Goal: Task Accomplishment & Management: Use online tool/utility

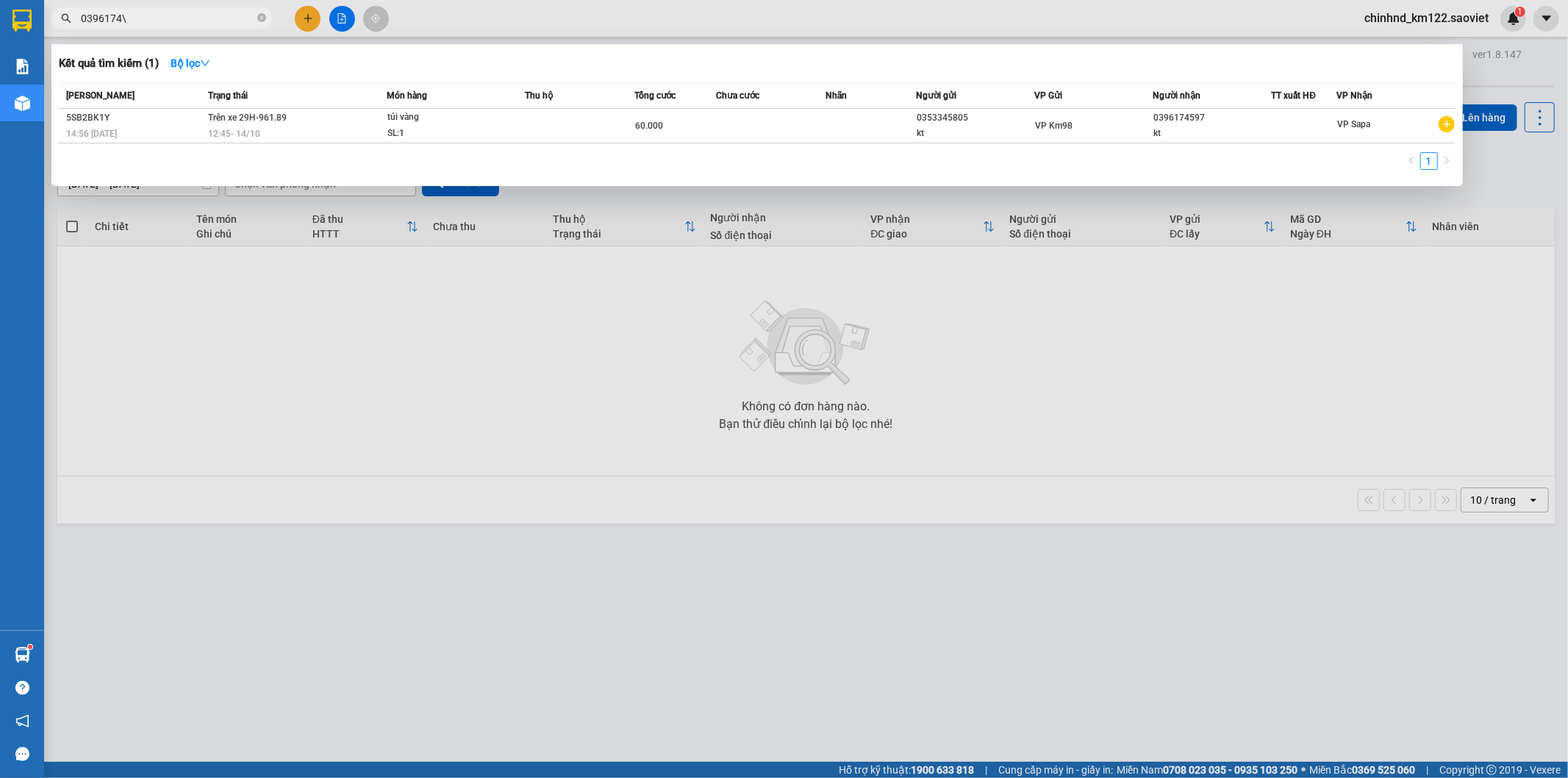
type input "0396174\"
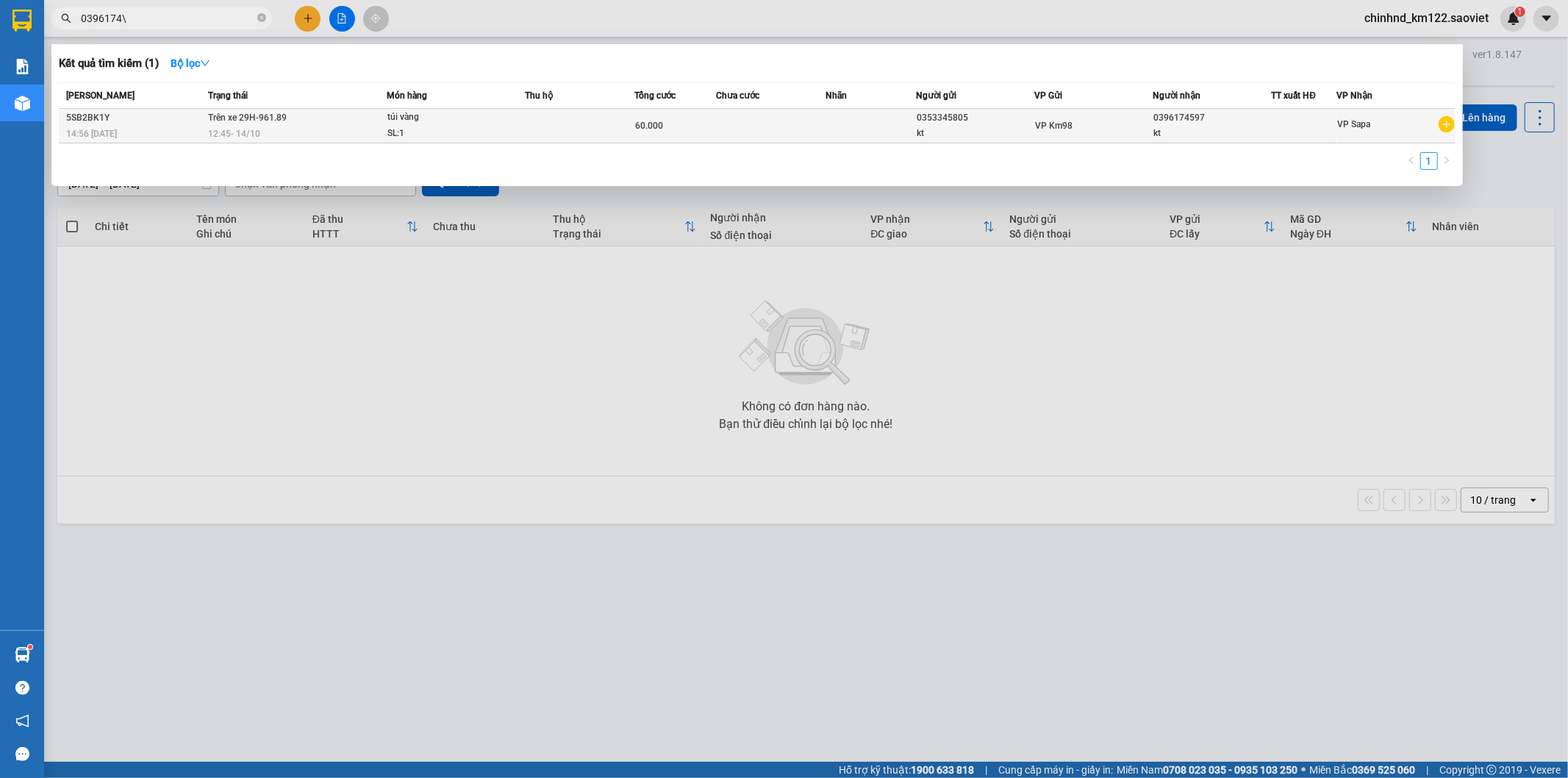
click at [502, 129] on span "túi vàng SL: 1" at bounding box center [456, 125] width 136 height 31
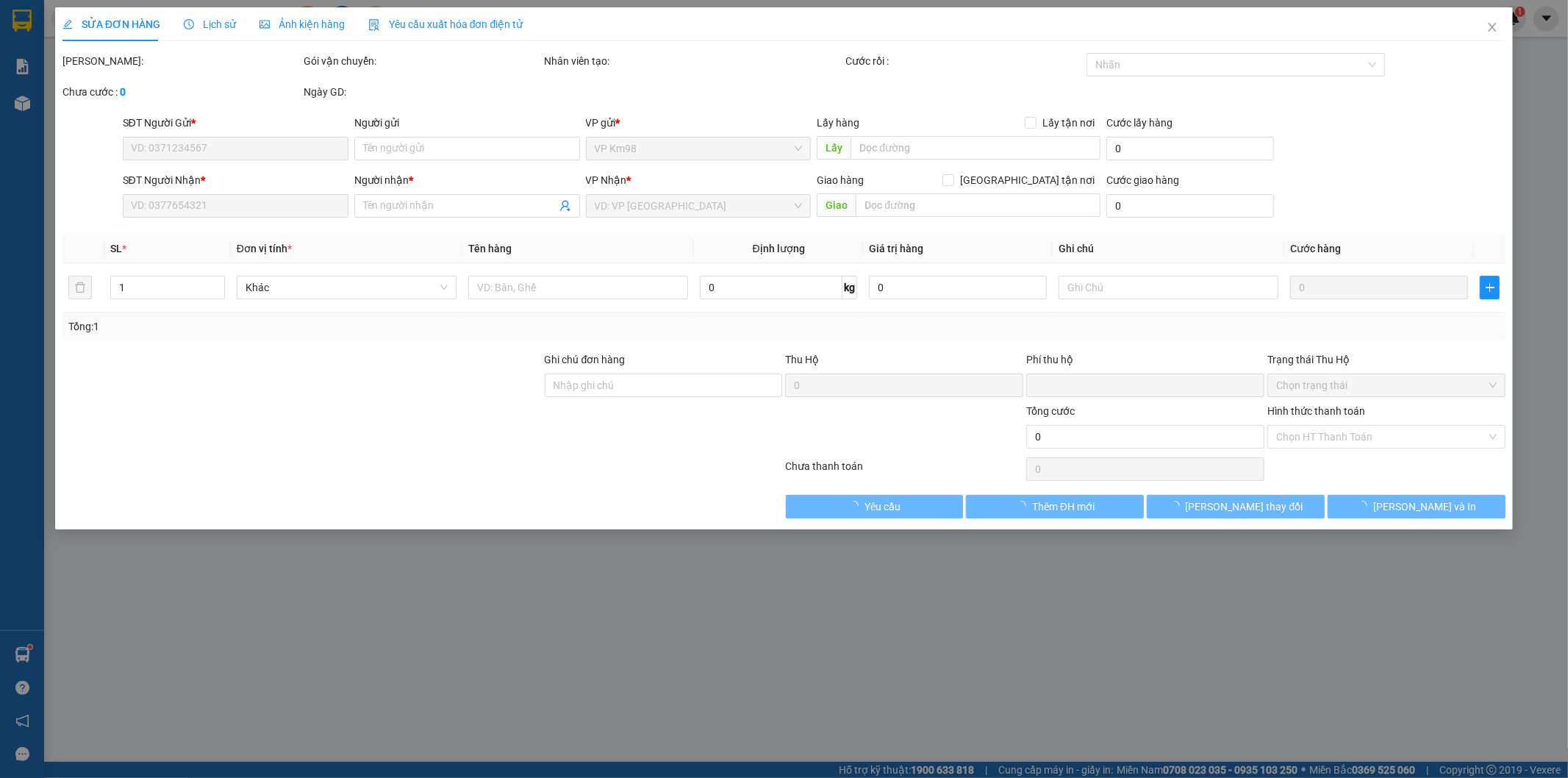
type input "0353345805"
type input "kt"
type input "0396174597"
type input "kt"
type input "0"
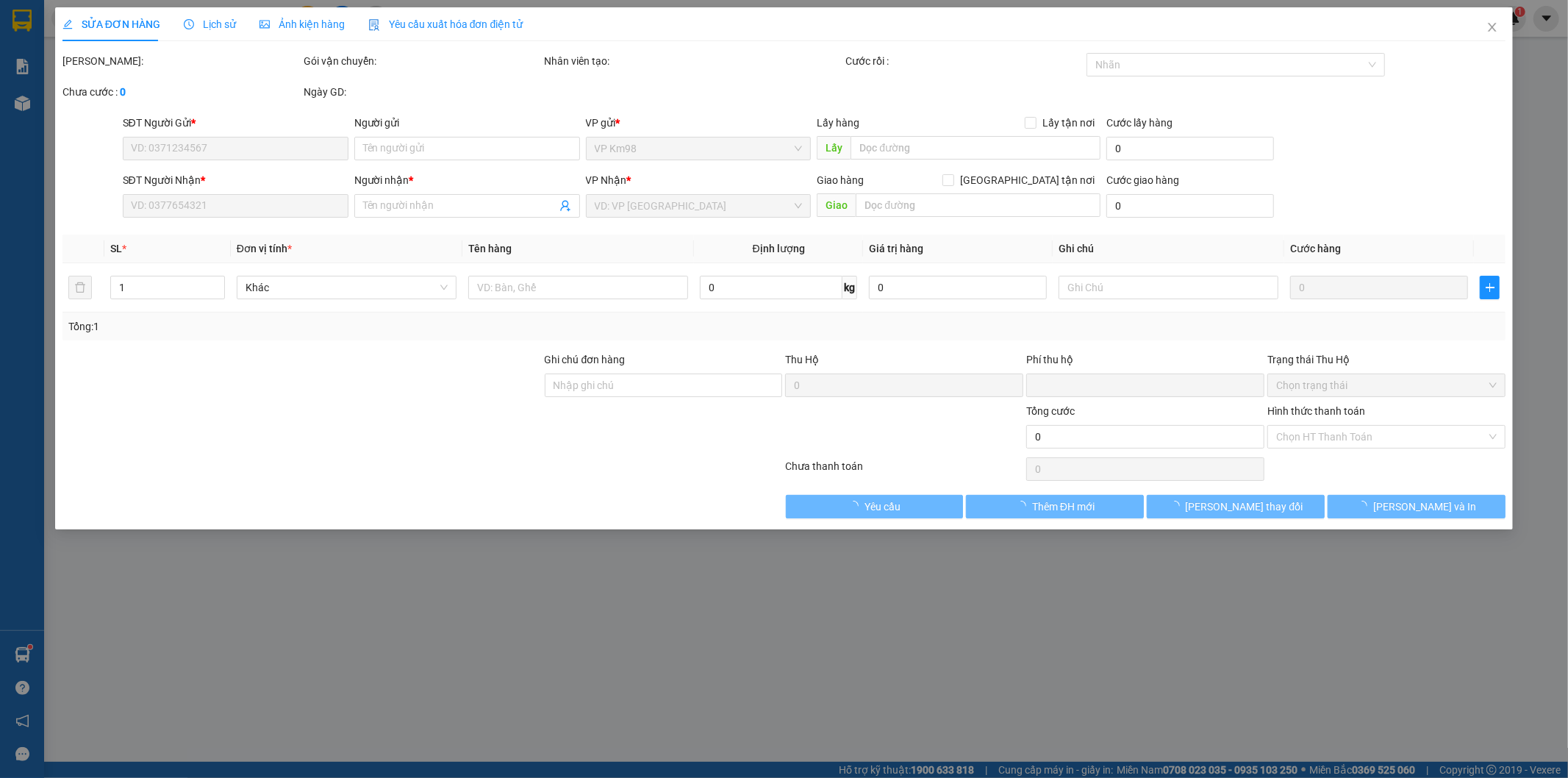
type input "60.000"
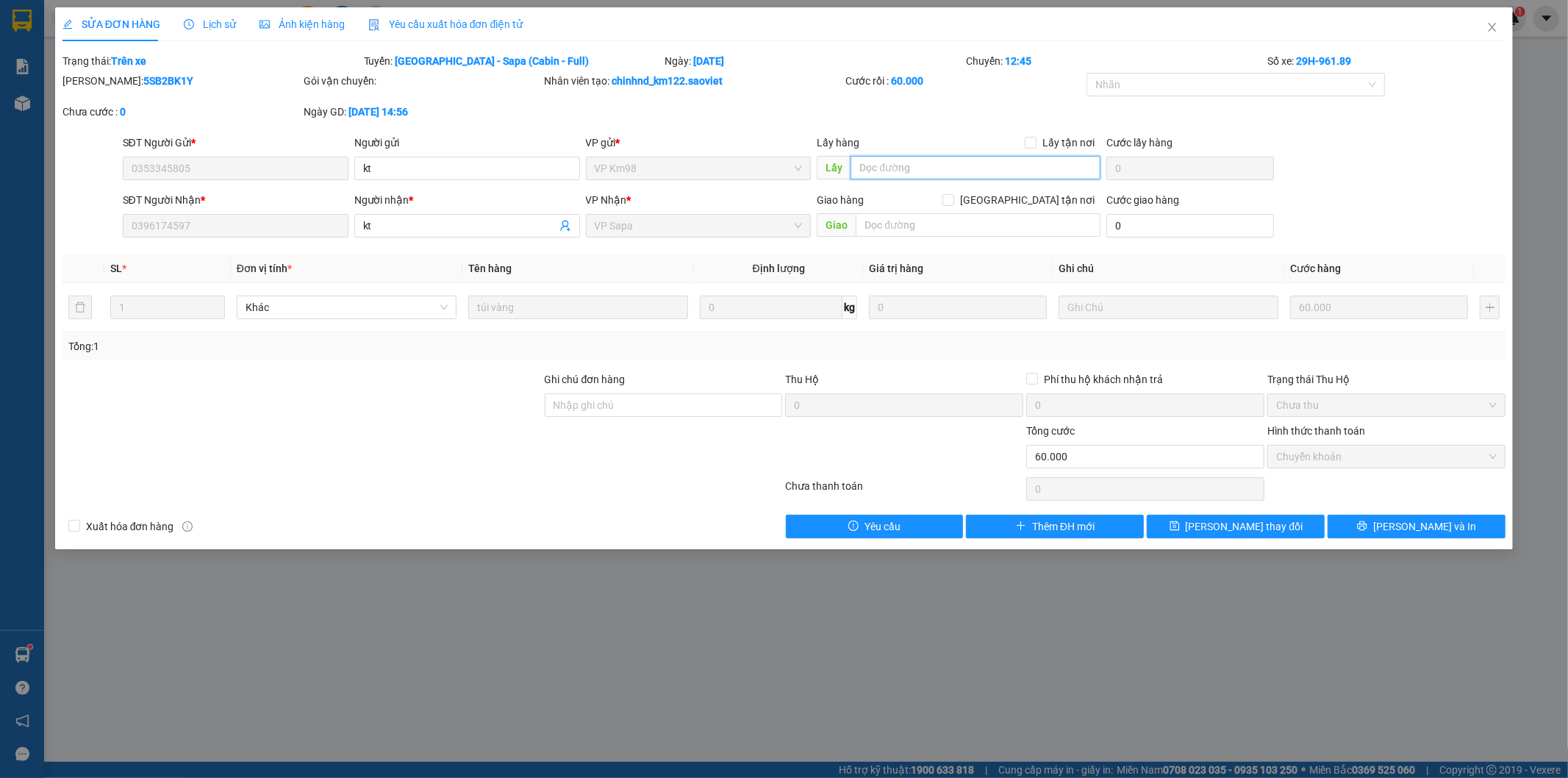
click at [905, 162] on input "text" at bounding box center [975, 168] width 250 height 24
type input "trên xe 1426"
click at [1221, 540] on div "SỬA ĐƠN HÀNG Lịch sử Ảnh kiện hàng Yêu cầu xuất hóa đơn điện tử Total Paid Fee …" at bounding box center [784, 278] width 1458 height 542
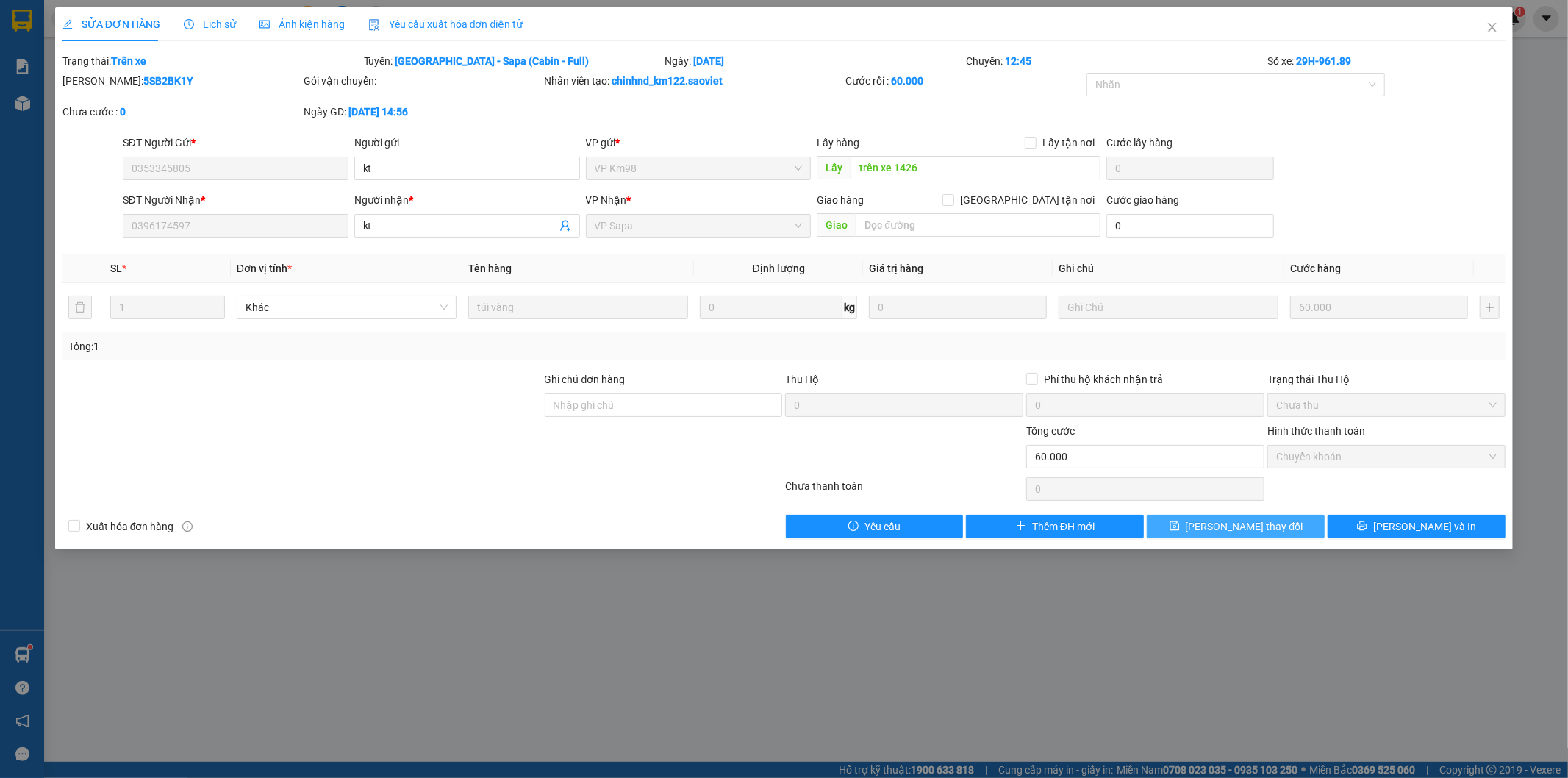
click at [1219, 532] on span "[PERSON_NAME] thay đổi" at bounding box center [1245, 527] width 118 height 17
